Goal: Task Accomplishment & Management: Use online tool/utility

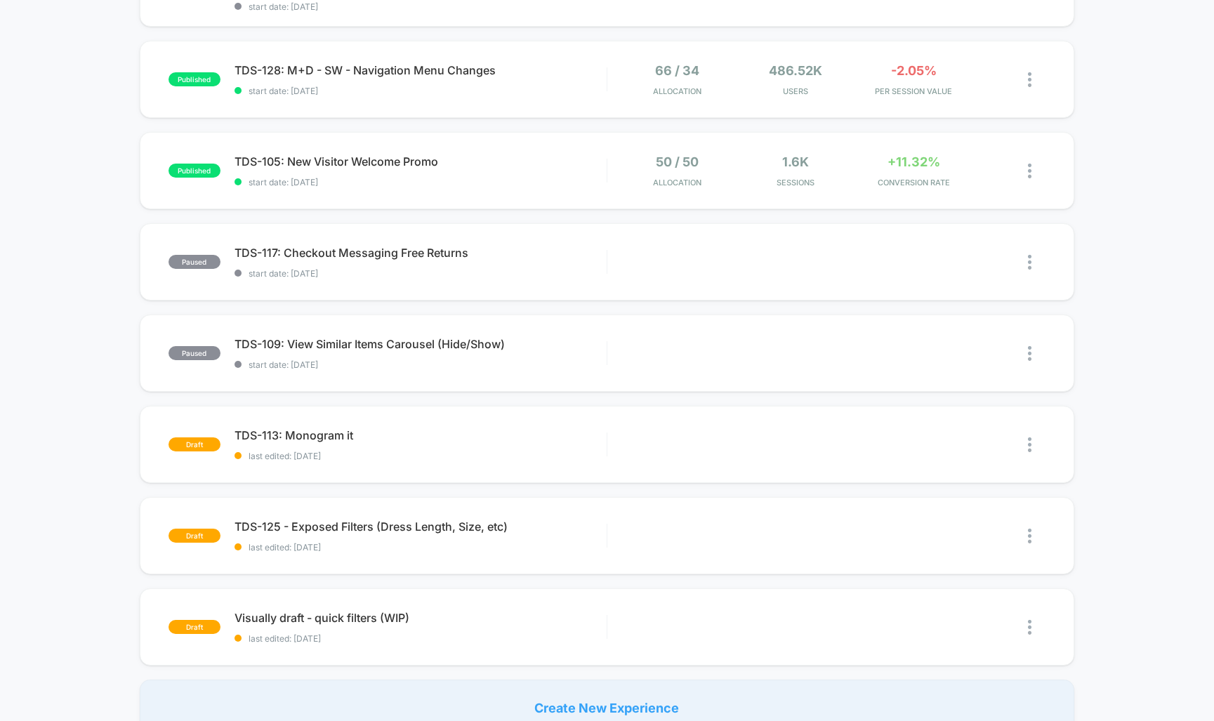
scroll to position [682, 0]
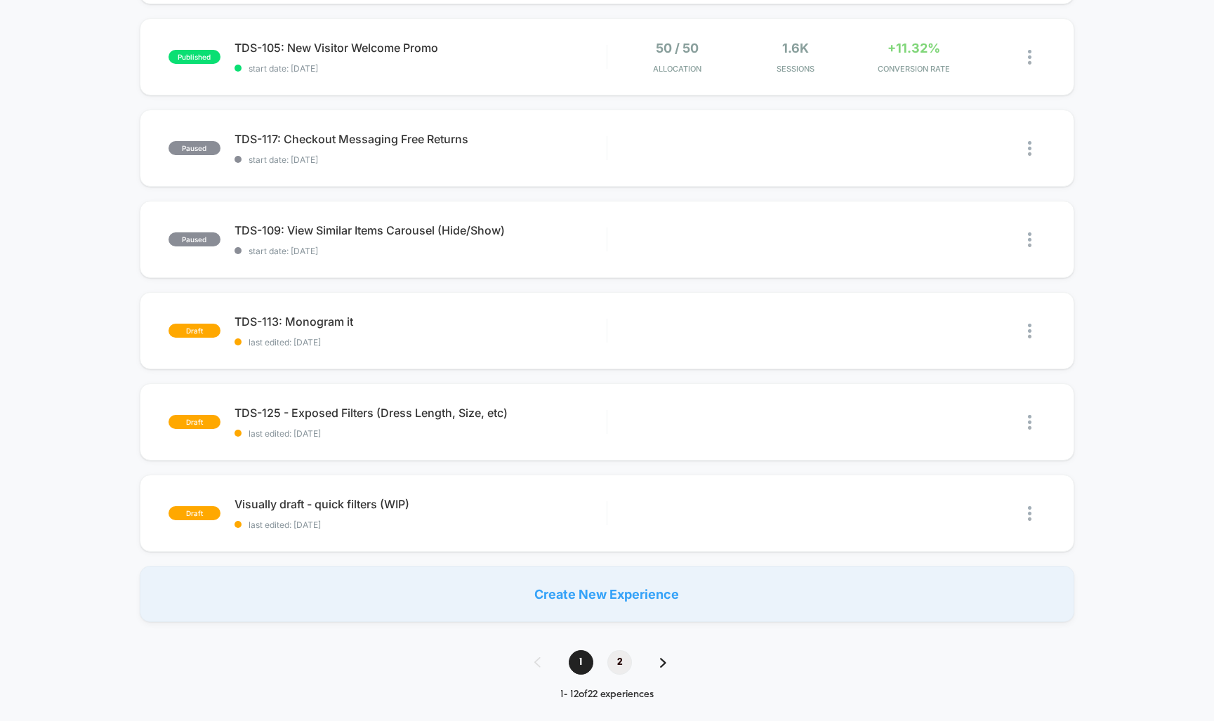
click at [619, 665] on span "2" at bounding box center [619, 662] width 25 height 25
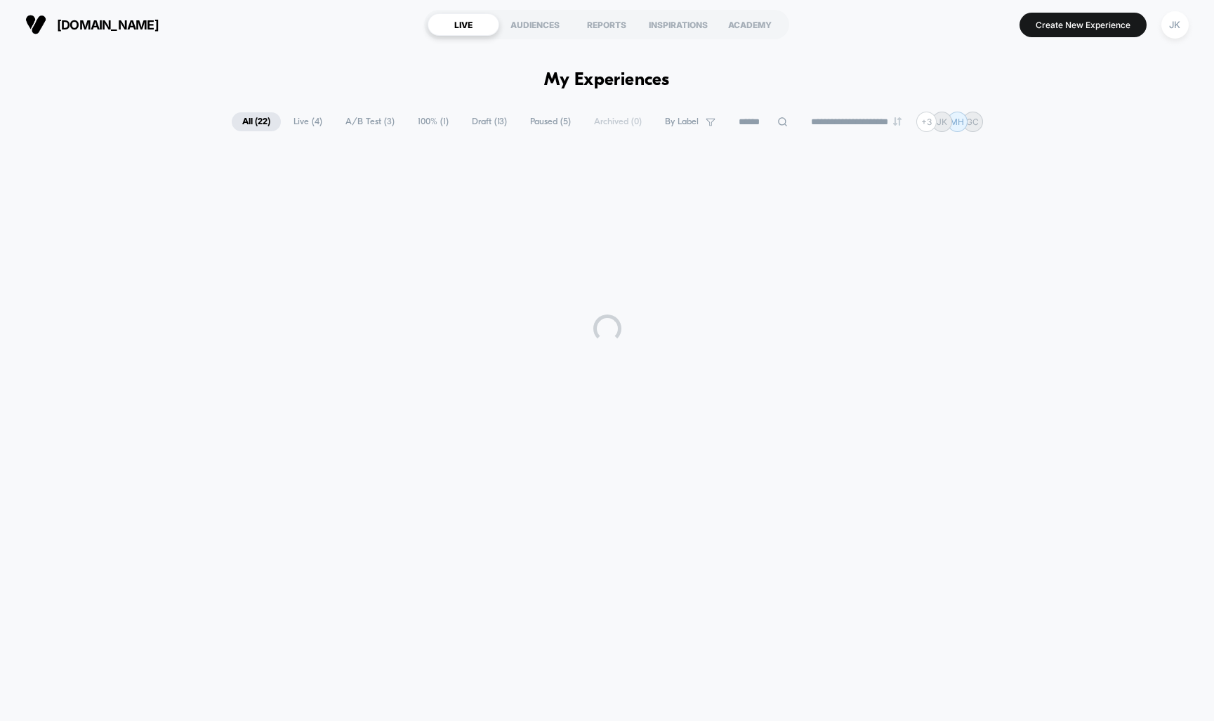
scroll to position [0, 0]
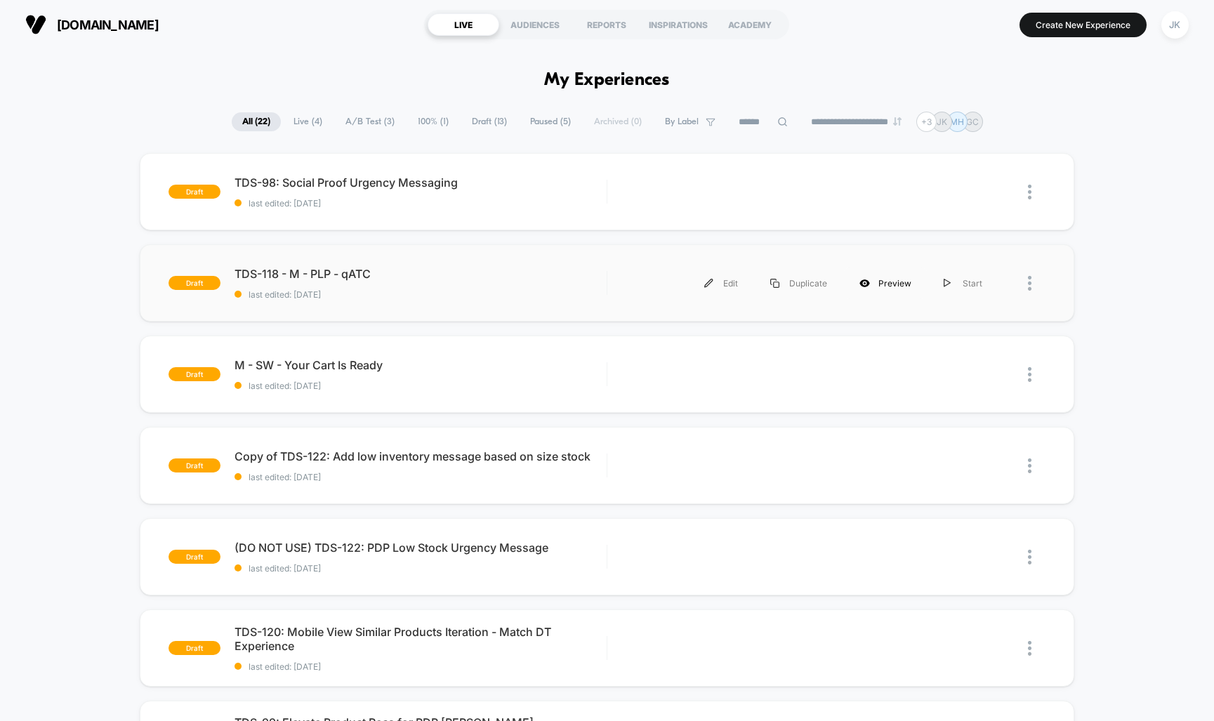
click at [889, 284] on div "Preview" at bounding box center [885, 283] width 84 height 32
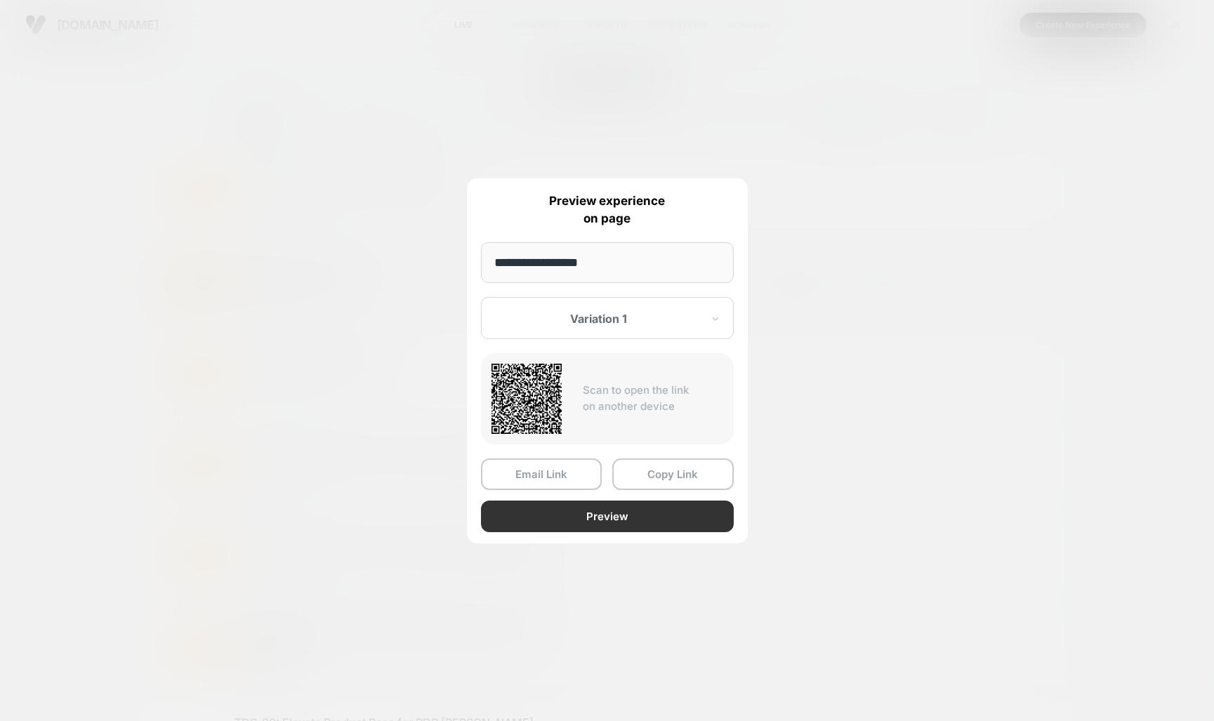
click at [599, 517] on button "Preview" at bounding box center [607, 517] width 253 height 32
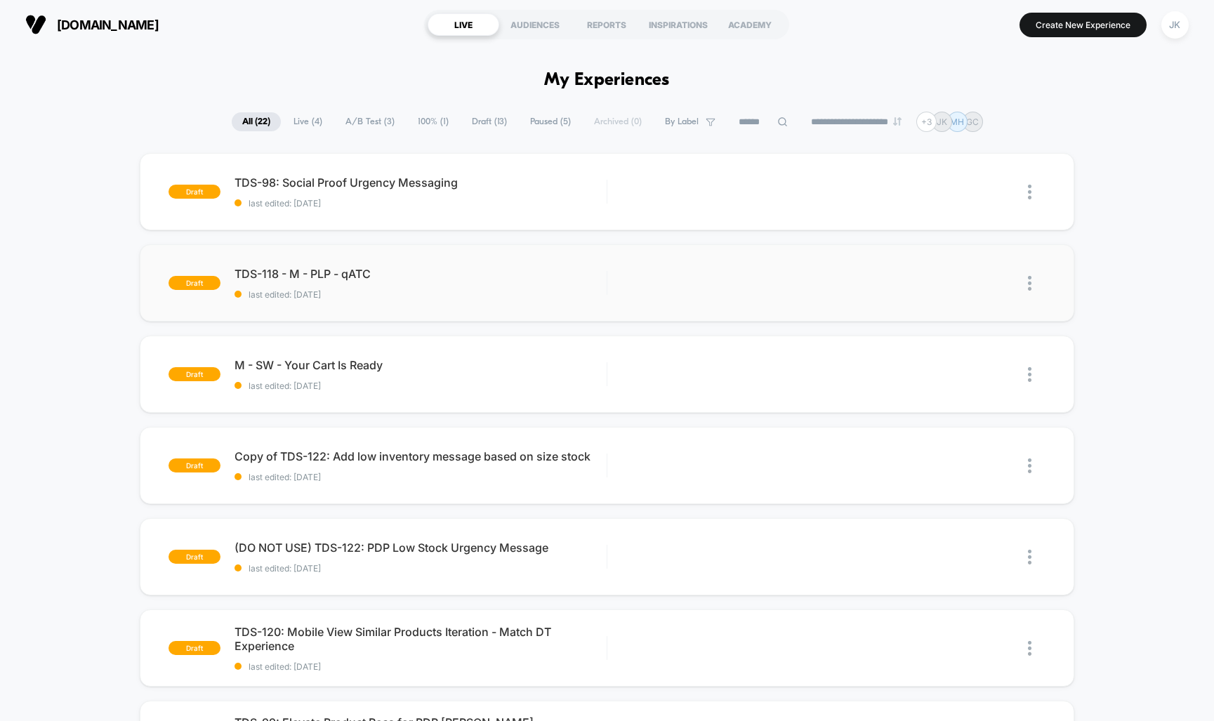
scroll to position [478, 0]
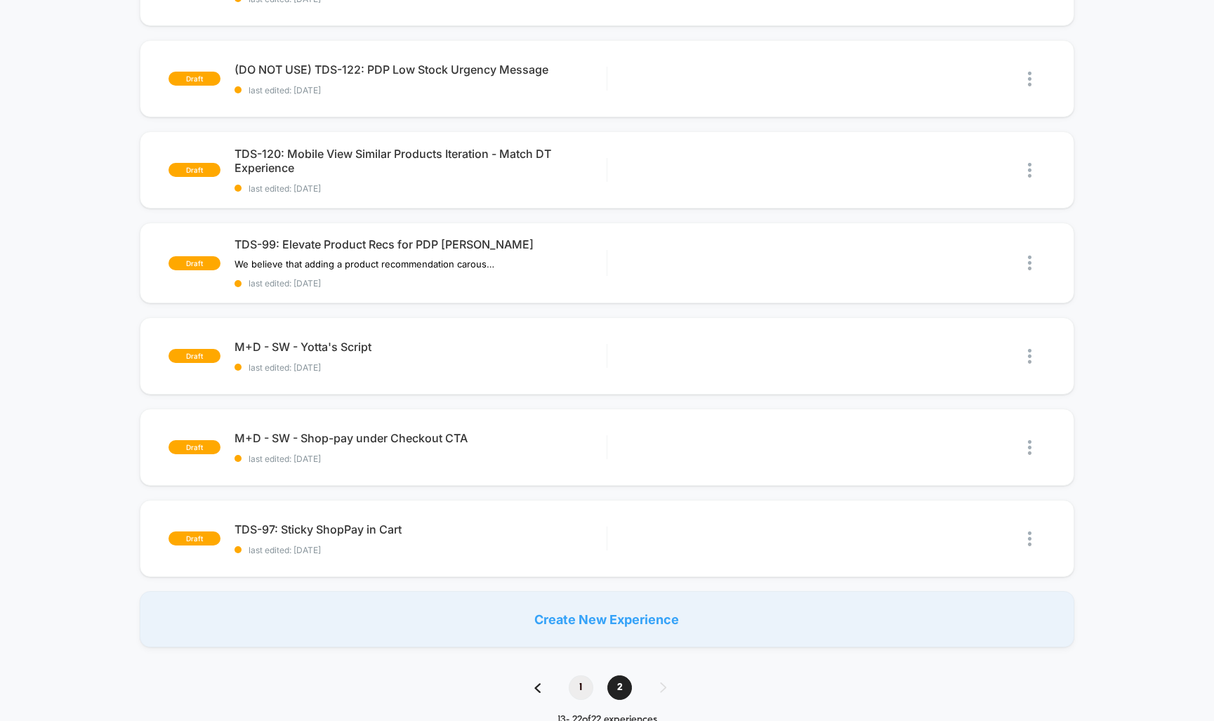
click at [575, 682] on span "1" at bounding box center [581, 687] width 25 height 25
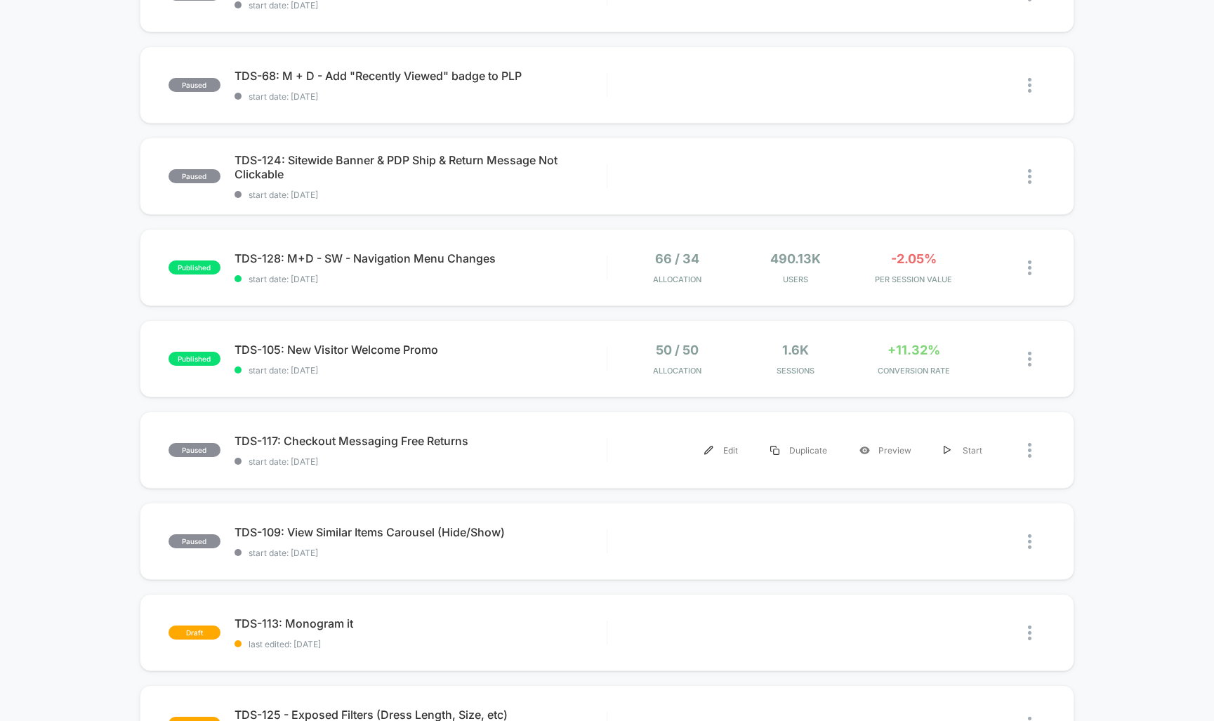
scroll to position [656, 0]
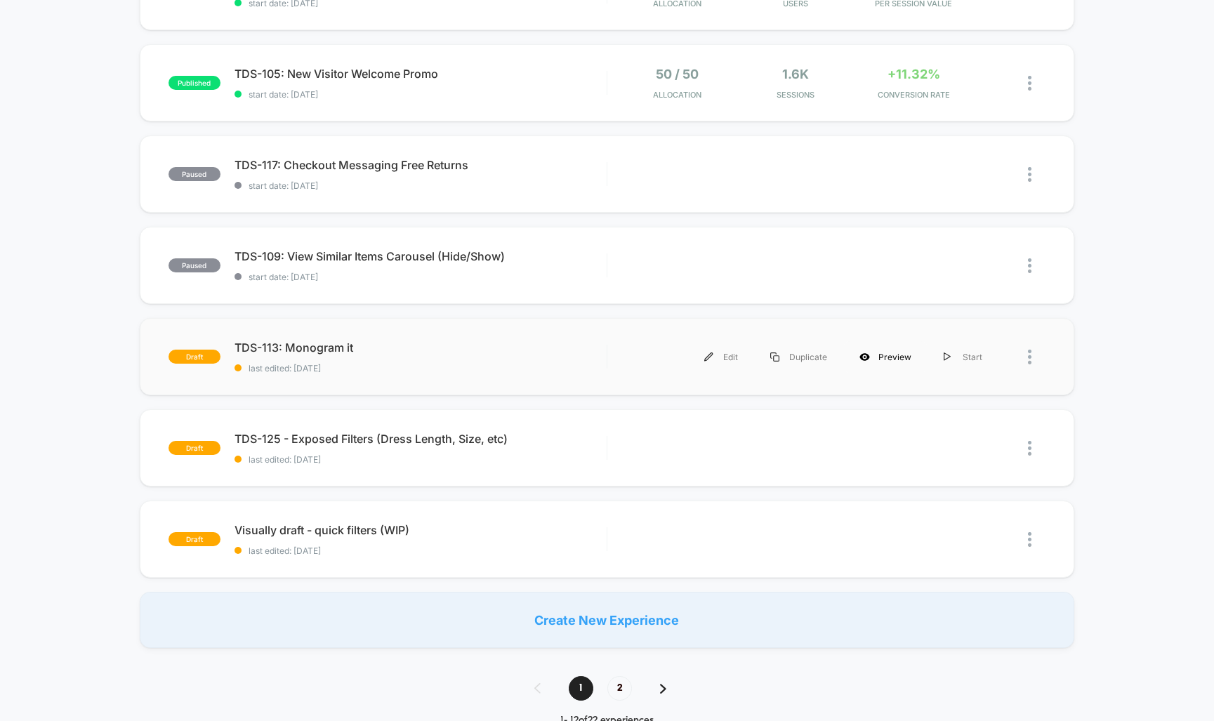
click at [890, 356] on div "Preview" at bounding box center [885, 357] width 84 height 32
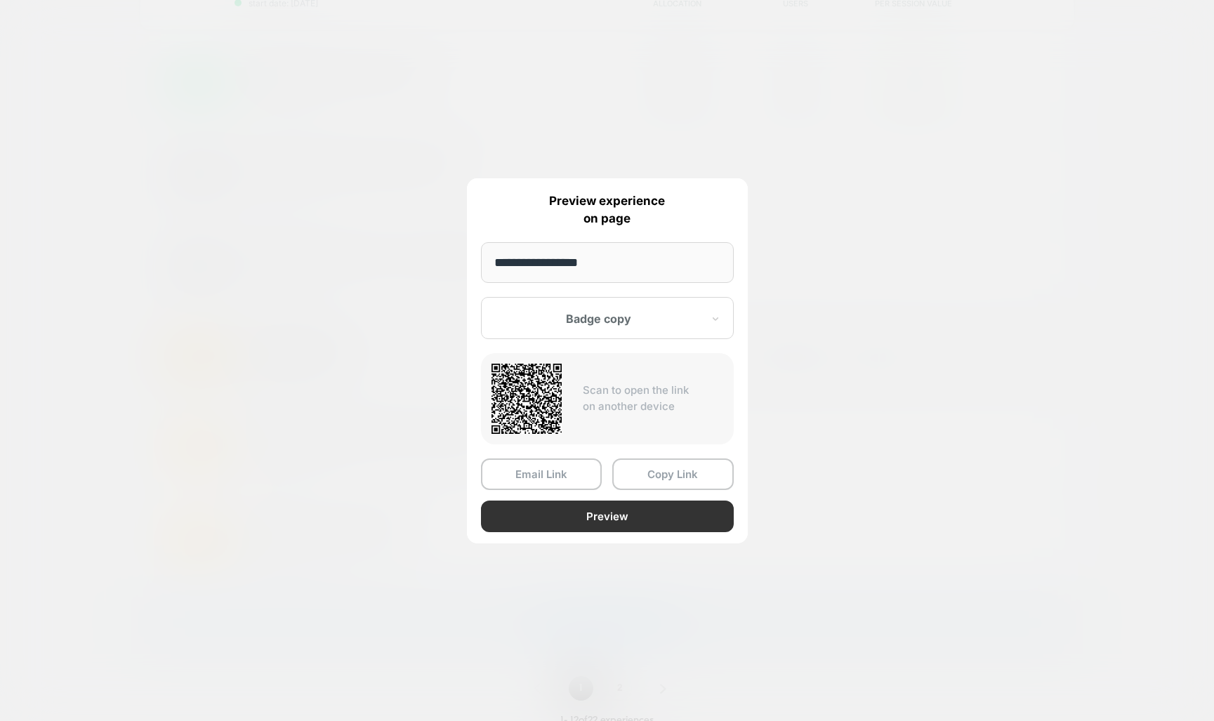
click at [630, 512] on button "Preview" at bounding box center [607, 517] width 253 height 32
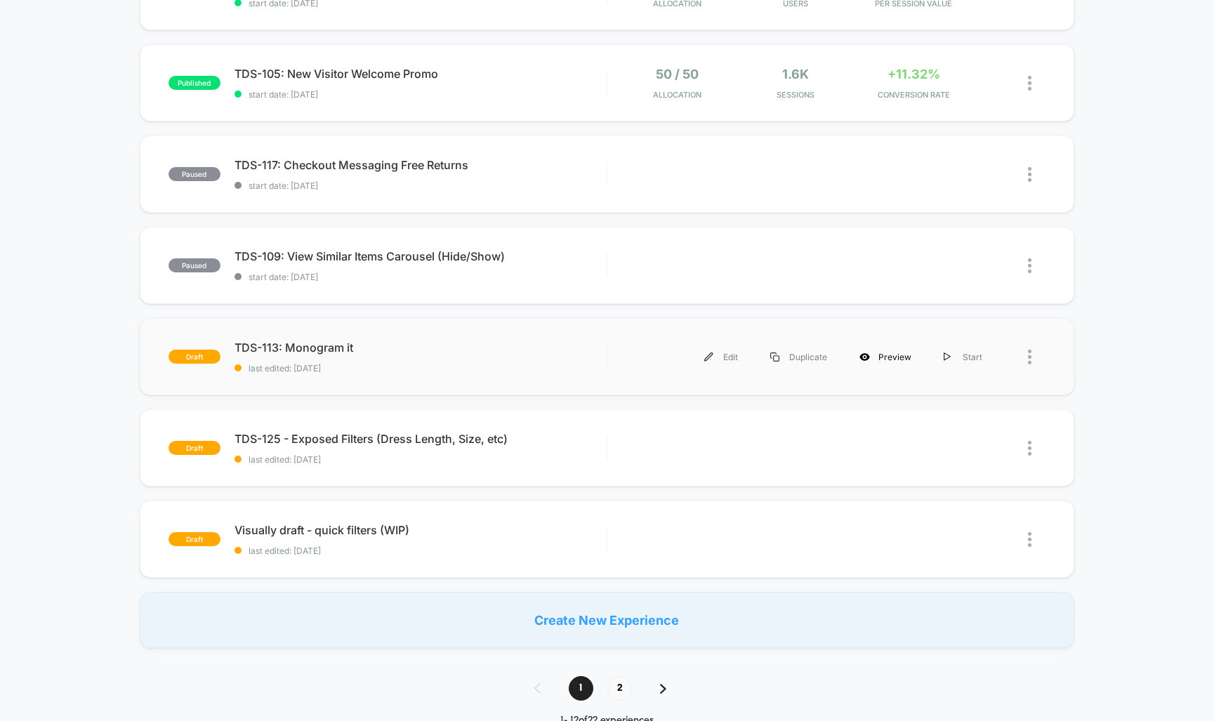
click at [894, 359] on div "Preview" at bounding box center [885, 357] width 84 height 32
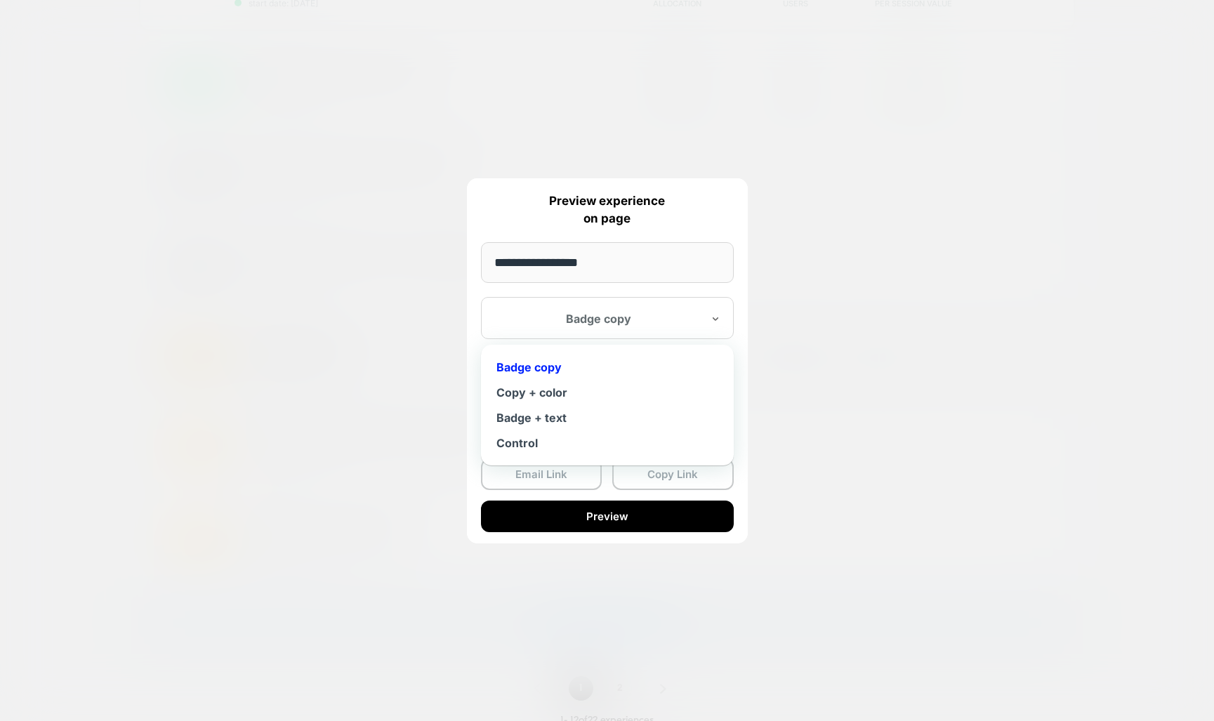
click at [643, 316] on div at bounding box center [599, 319] width 206 height 14
click at [555, 388] on div "Copy + color" at bounding box center [607, 392] width 239 height 25
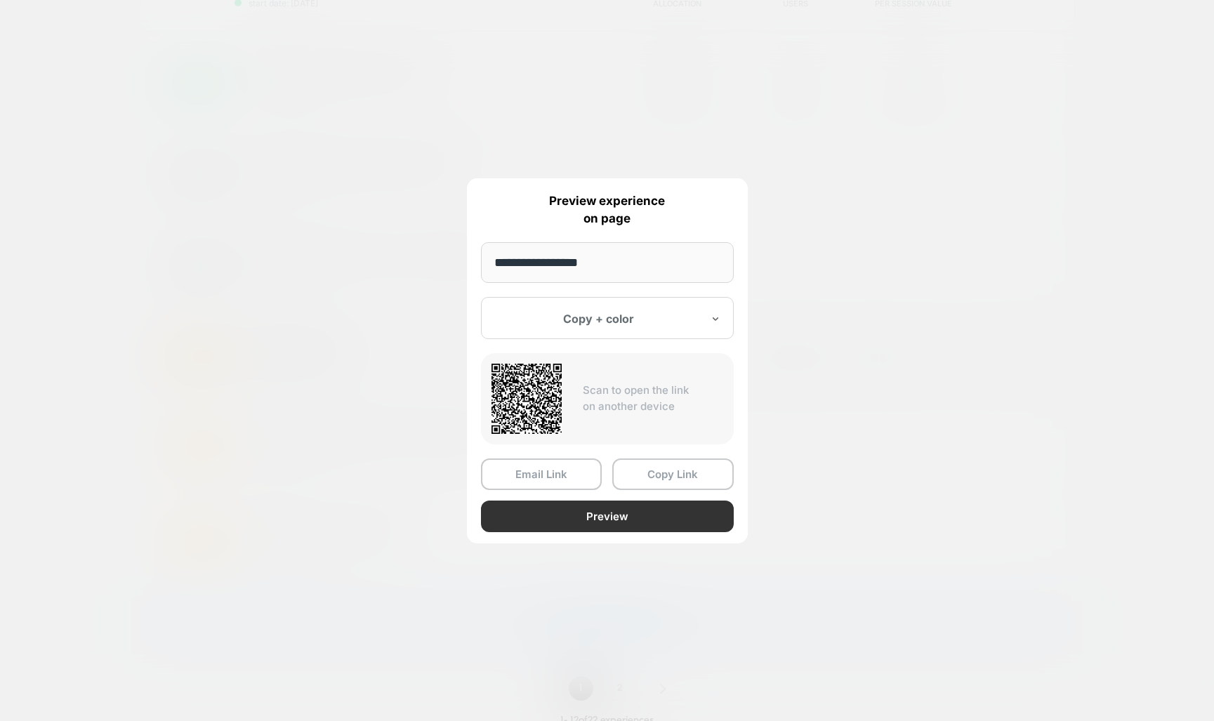
click at [626, 519] on button "Preview" at bounding box center [607, 517] width 253 height 32
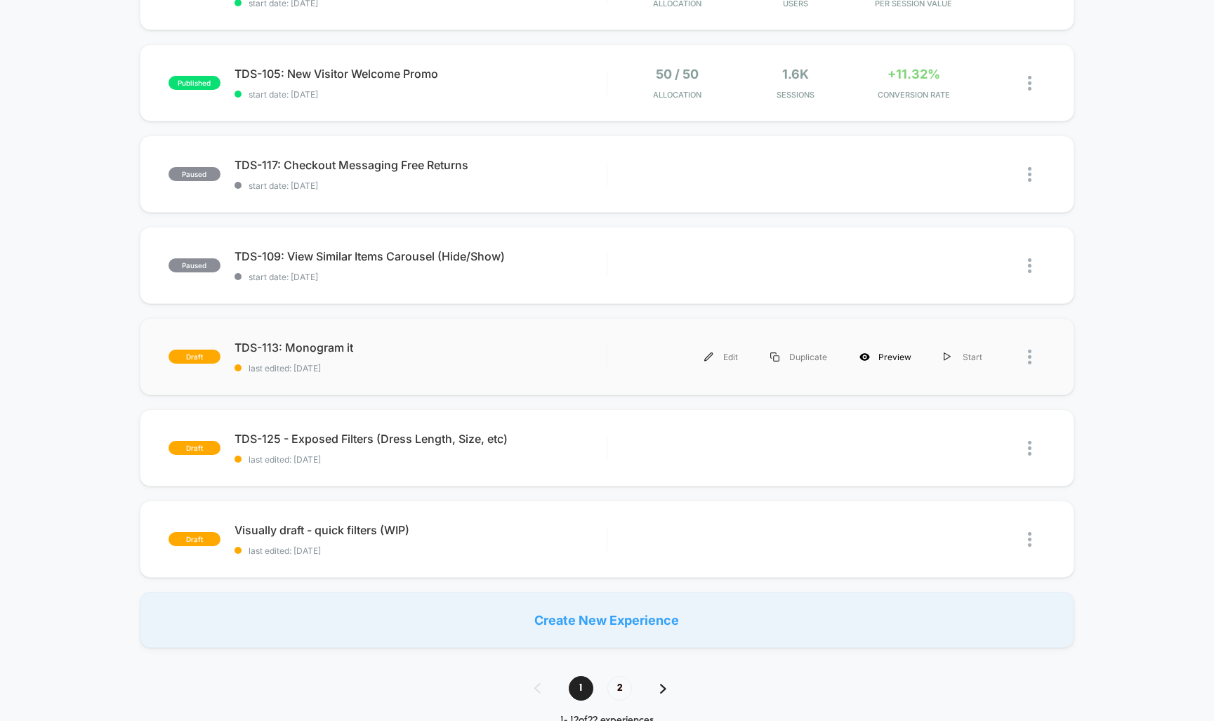
click at [899, 359] on div "Preview" at bounding box center [885, 357] width 84 height 32
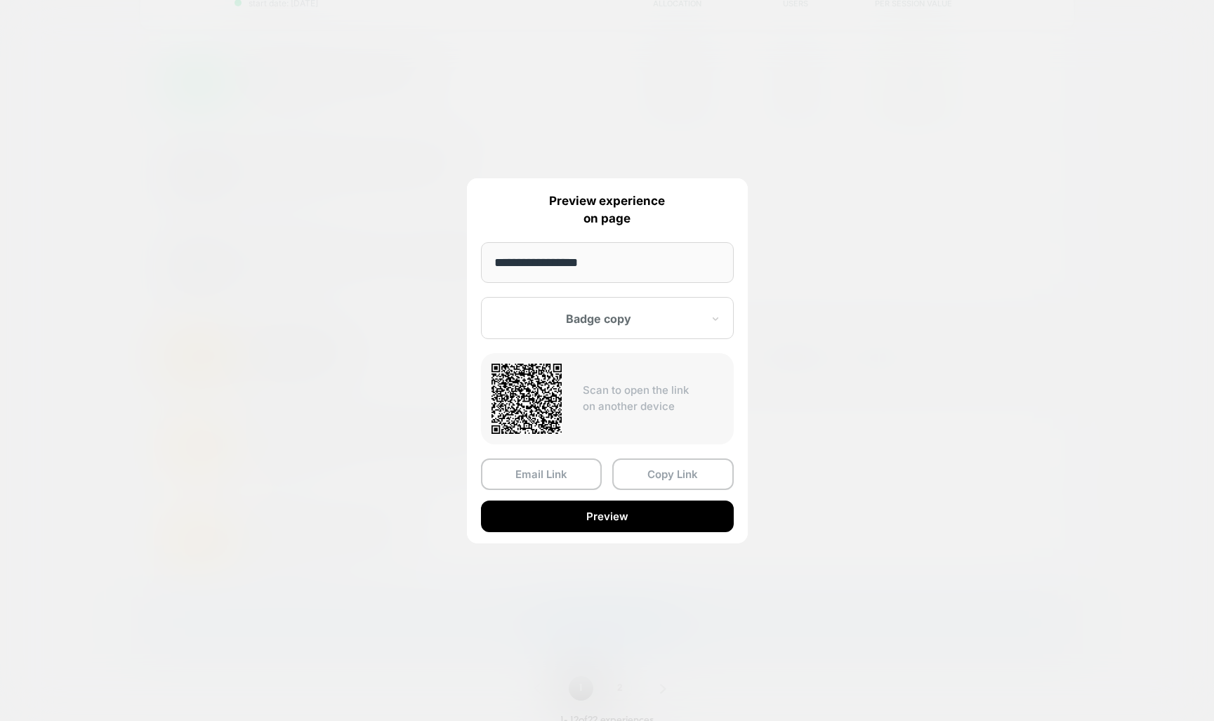
click at [555, 317] on div at bounding box center [599, 319] width 206 height 14
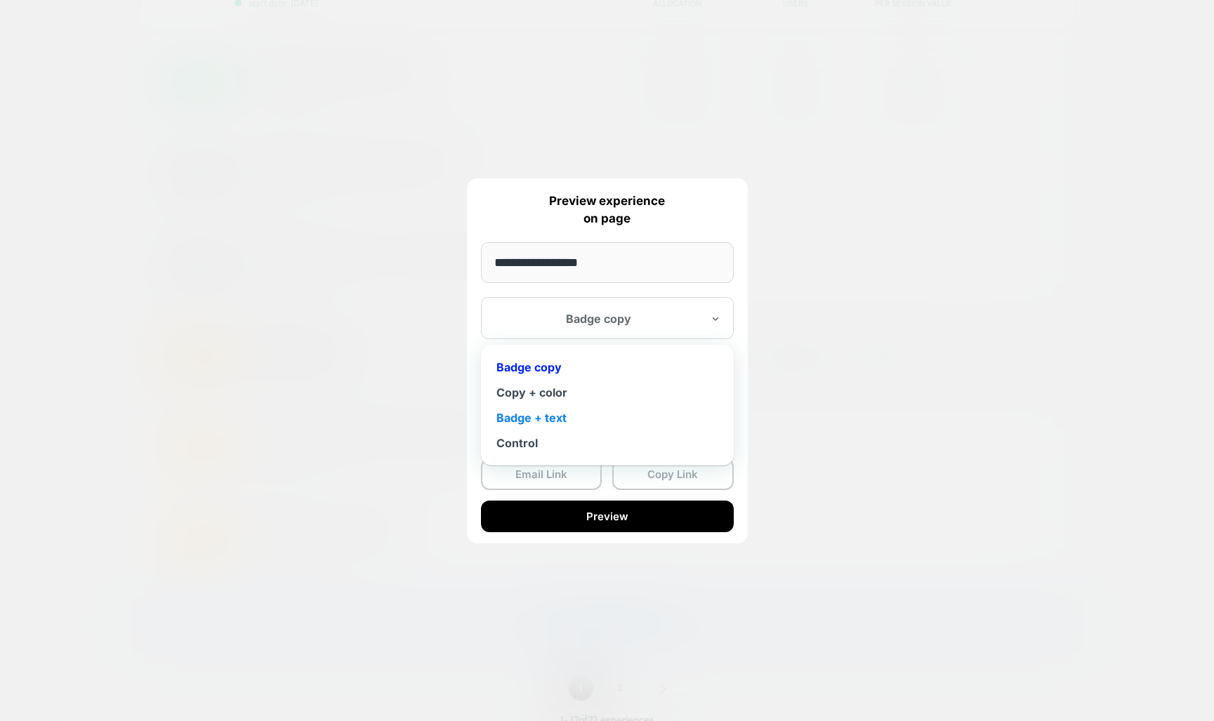
click at [531, 421] on div "Badge + text" at bounding box center [607, 417] width 239 height 25
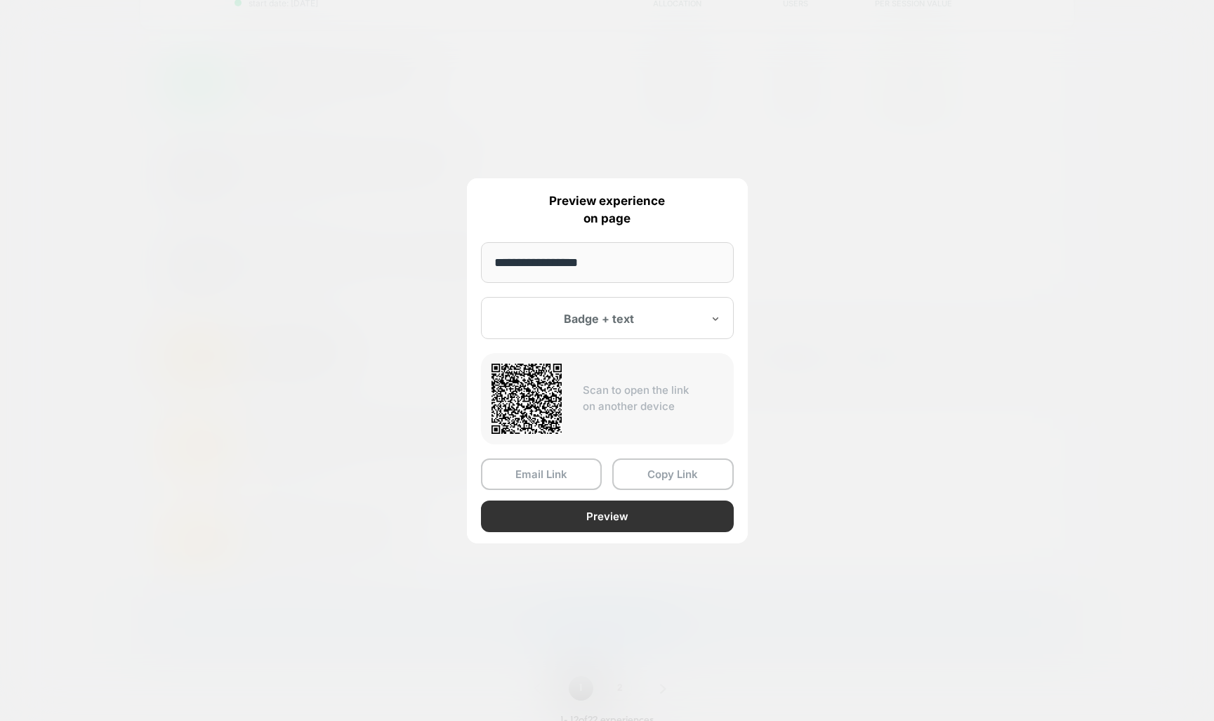
click at [666, 525] on button "Preview" at bounding box center [607, 517] width 253 height 32
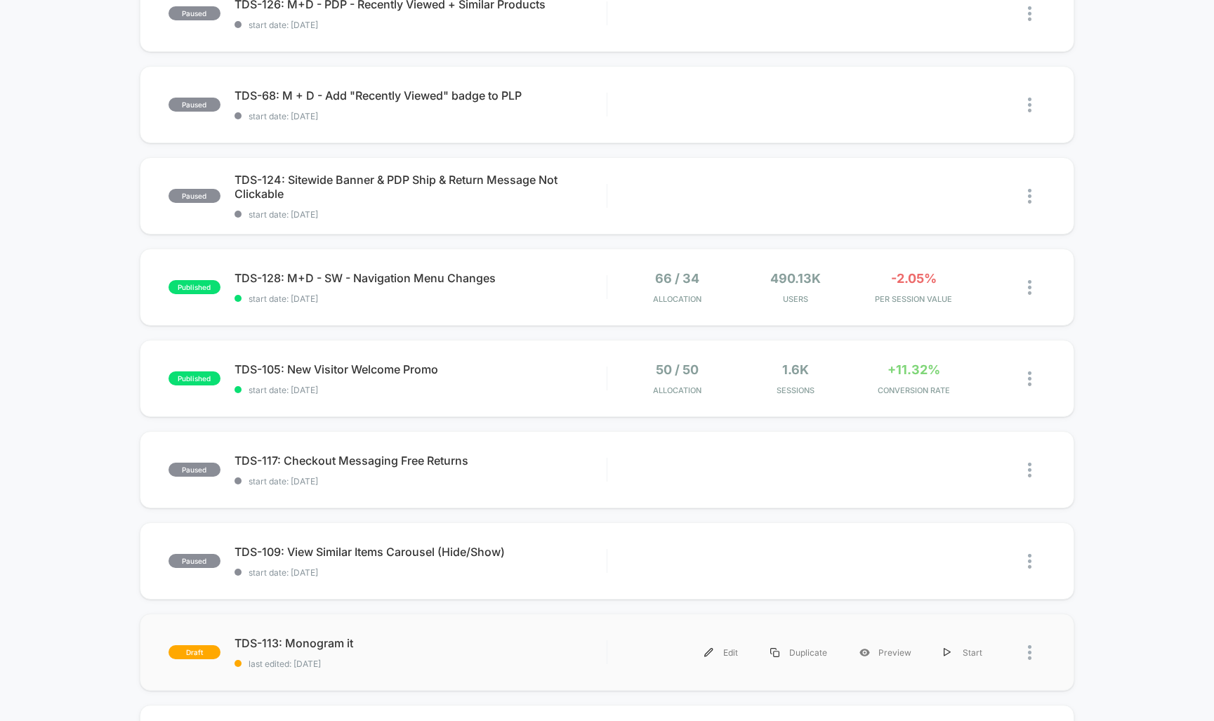
scroll to position [595, 0]
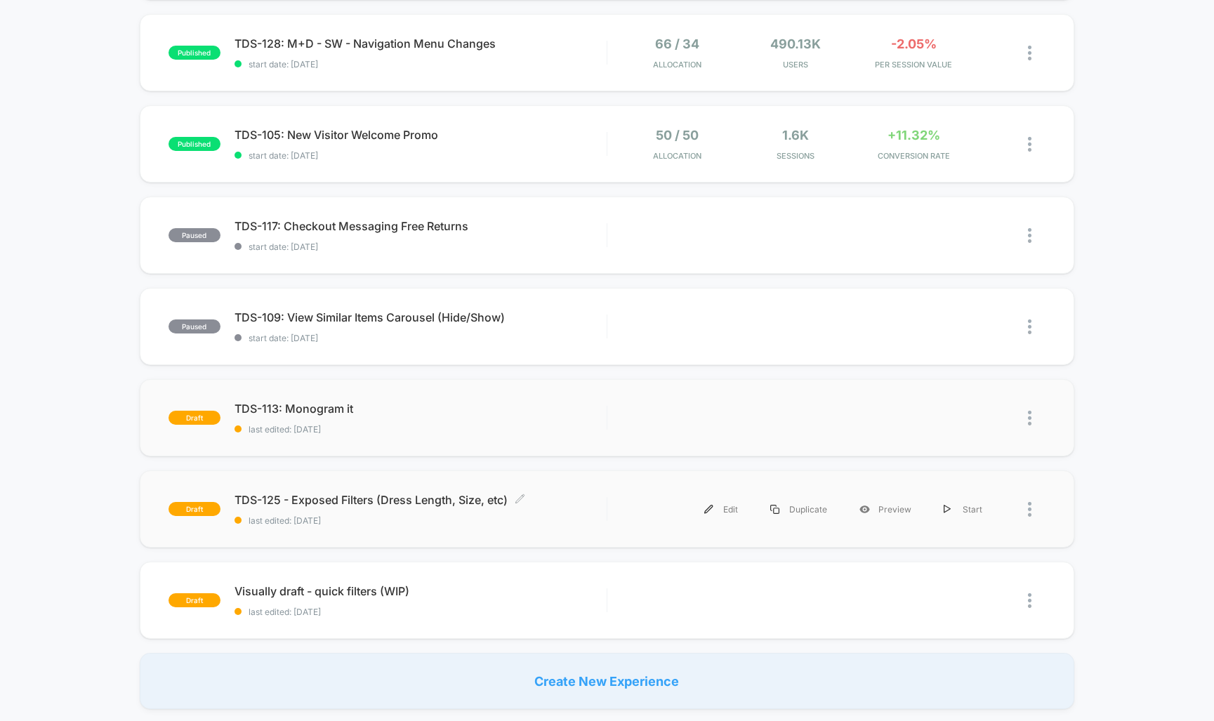
click at [409, 512] on div "TDS-125 - Exposed Filters (Dress Length, Size, etc) Click to edit experience de…" at bounding box center [420, 509] width 372 height 33
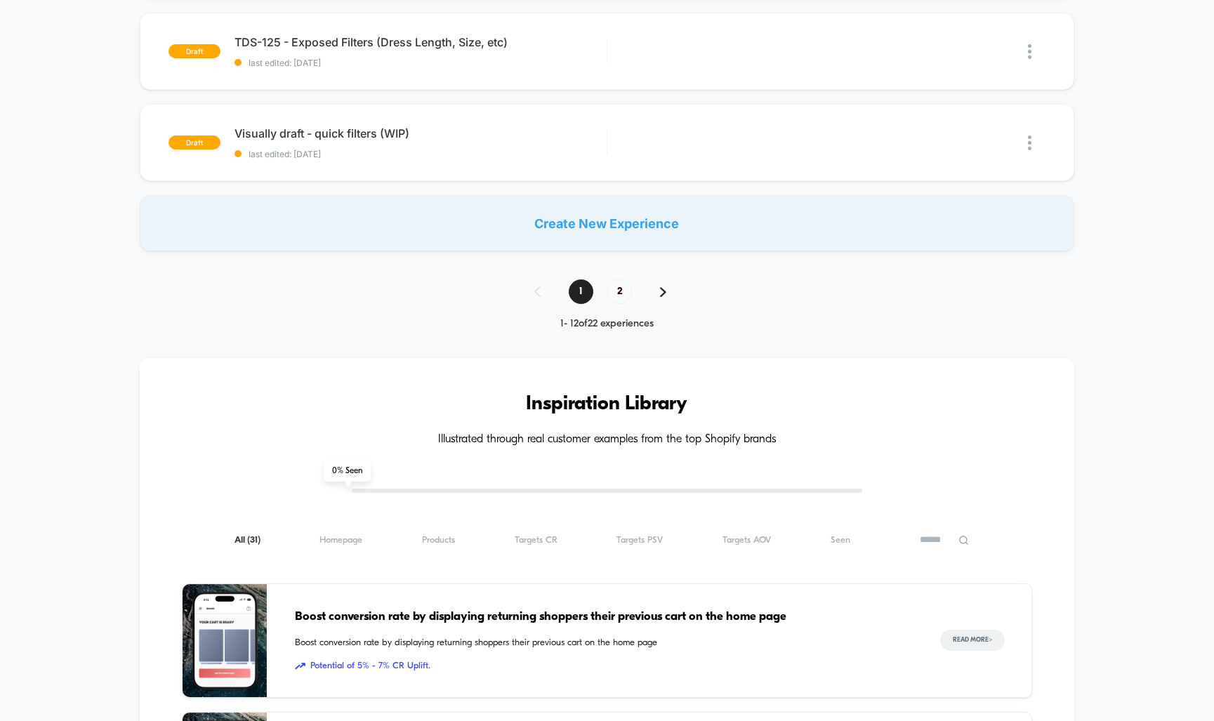
scroll to position [569, 0]
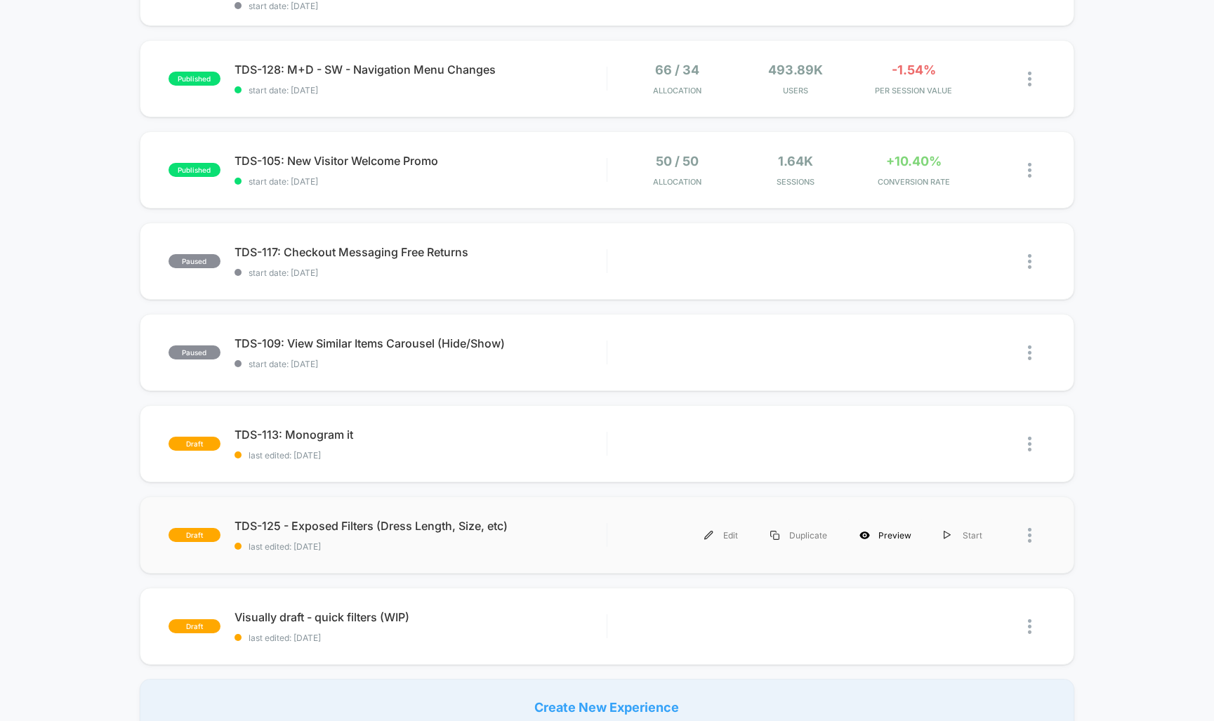
click at [887, 539] on div "Preview" at bounding box center [885, 536] width 84 height 32
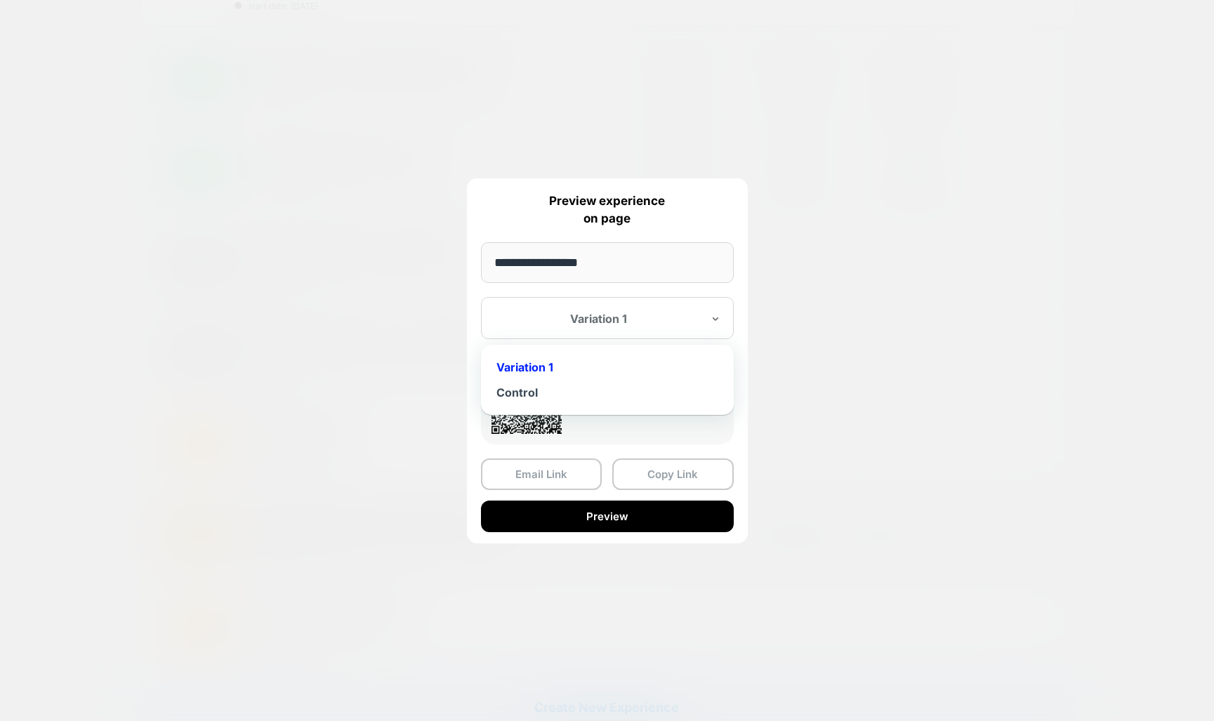
click at [599, 317] on div at bounding box center [599, 319] width 206 height 14
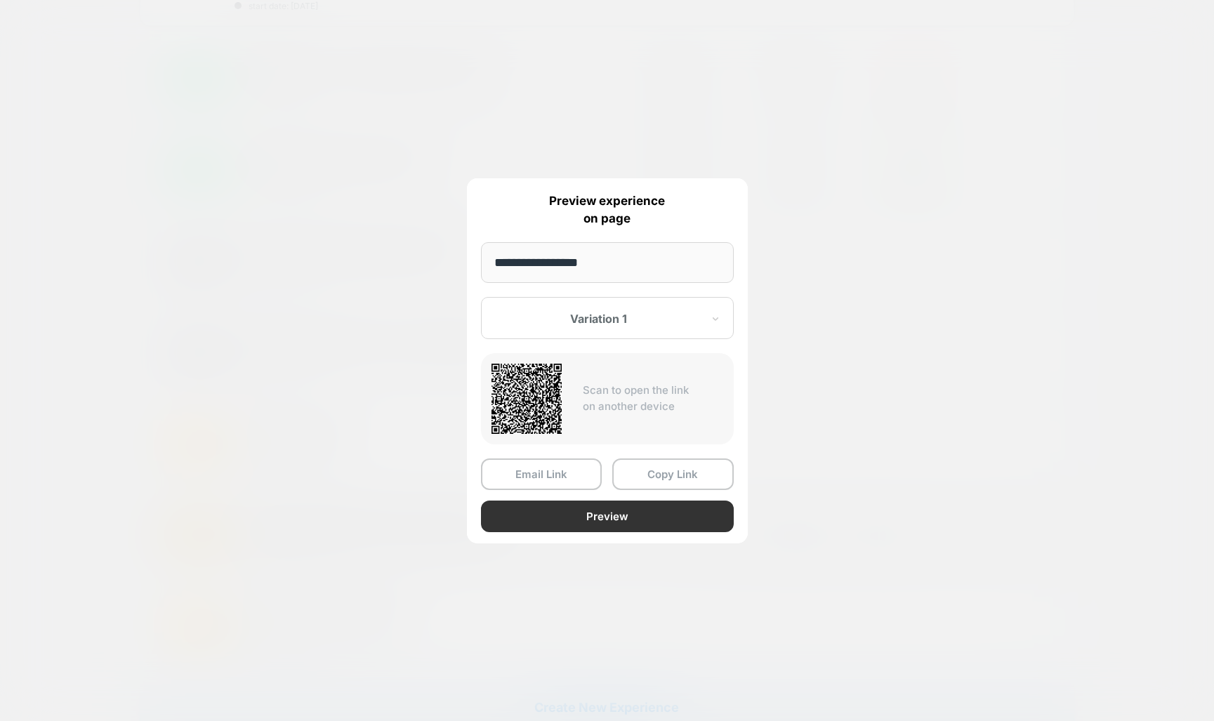
click at [630, 522] on button "Preview" at bounding box center [607, 517] width 253 height 32
